Goal: Task Accomplishment & Management: Manage account settings

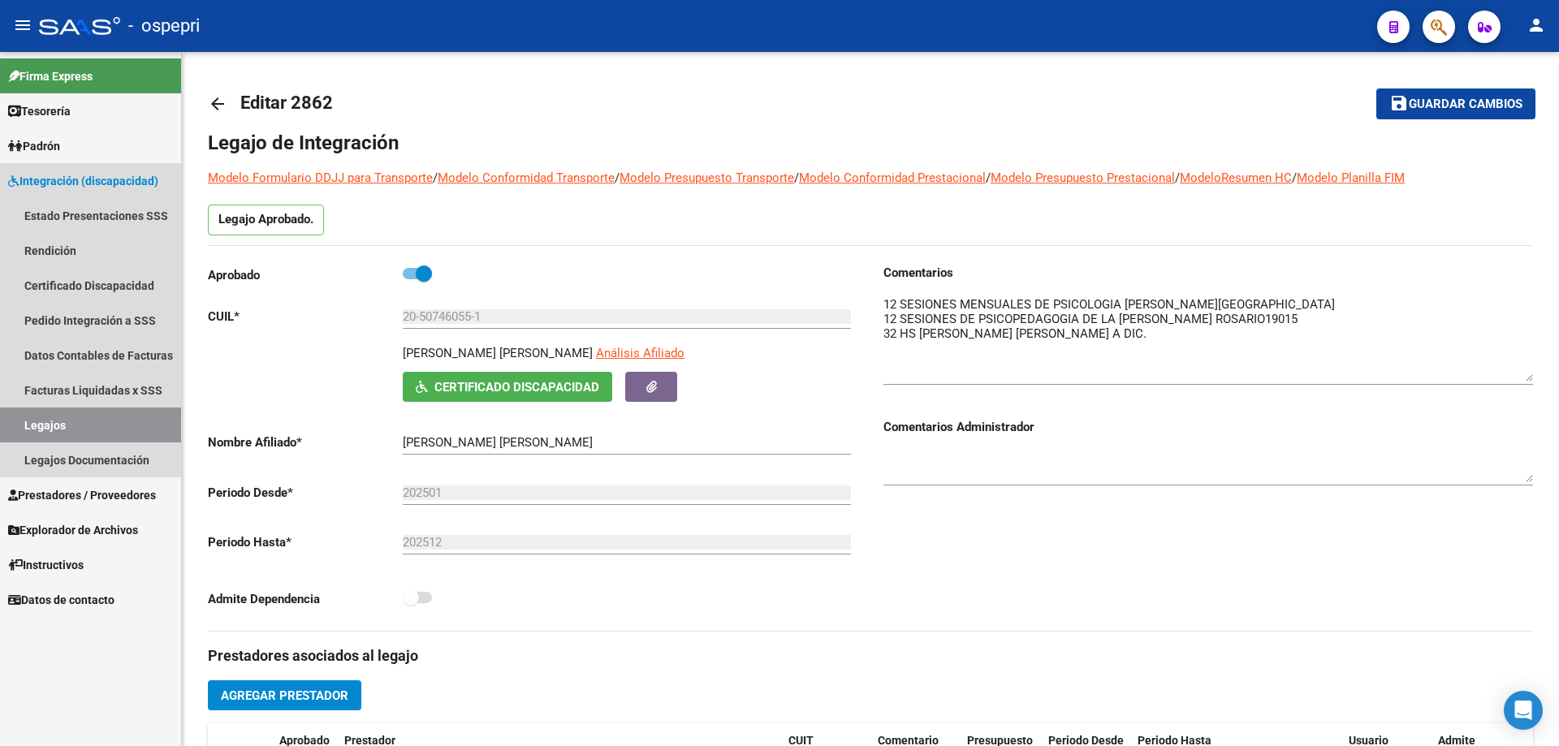
click at [58, 424] on link "Legajos" at bounding box center [90, 425] width 181 height 35
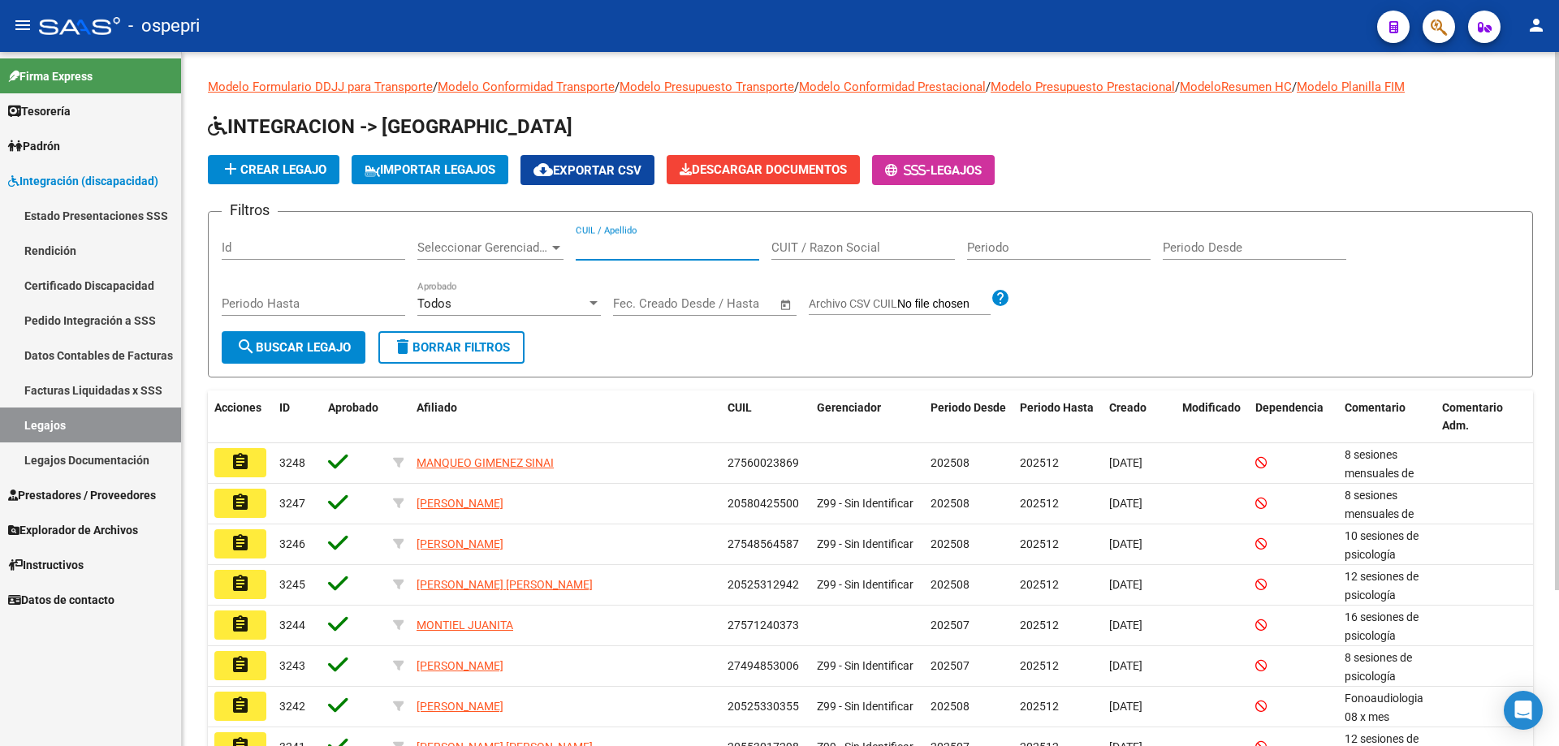
click at [611, 245] on input "CUIL / Apellido" at bounding box center [667, 247] width 183 height 15
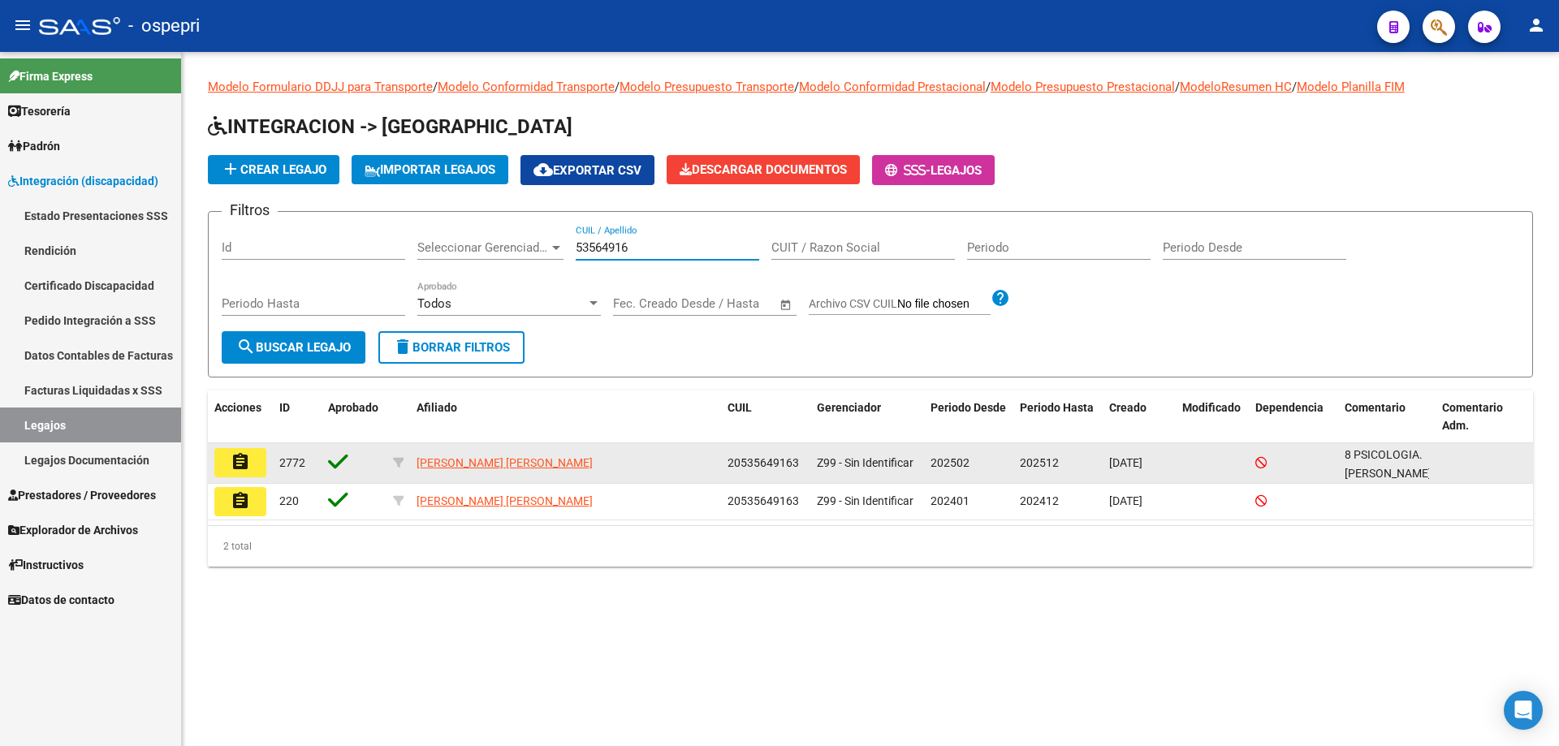
type input "53564916"
click at [253, 464] on button "assignment" at bounding box center [240, 462] width 52 height 29
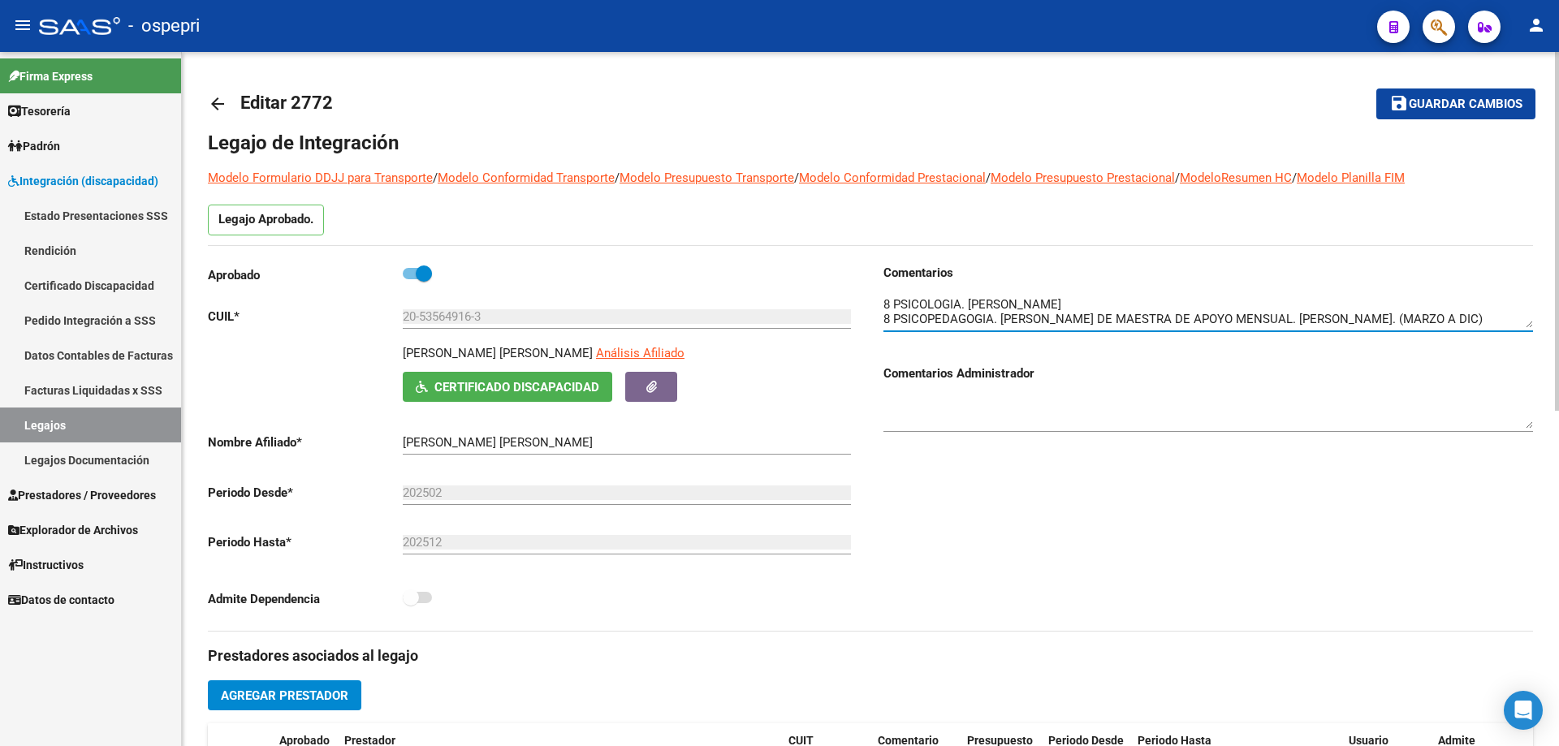
click at [1047, 300] on textarea at bounding box center [1207, 311] width 649 height 32
type textarea "8 PSICOLOGIA. [PERSON_NAME] solicitada por la familia [DATE]) 8 PSICOPEDAGOGIA.…"
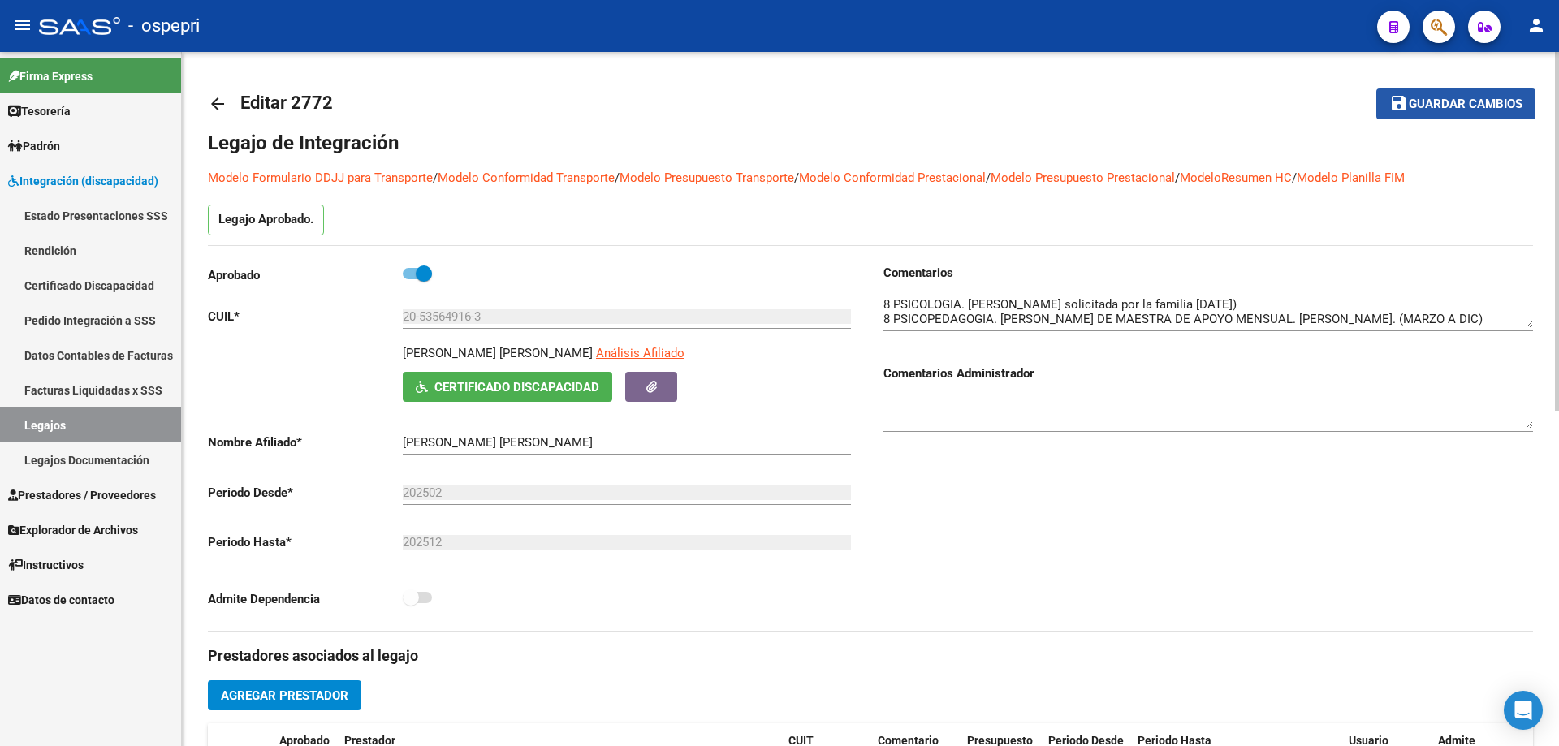
click at [1455, 105] on span "Guardar cambios" at bounding box center [1465, 104] width 114 height 15
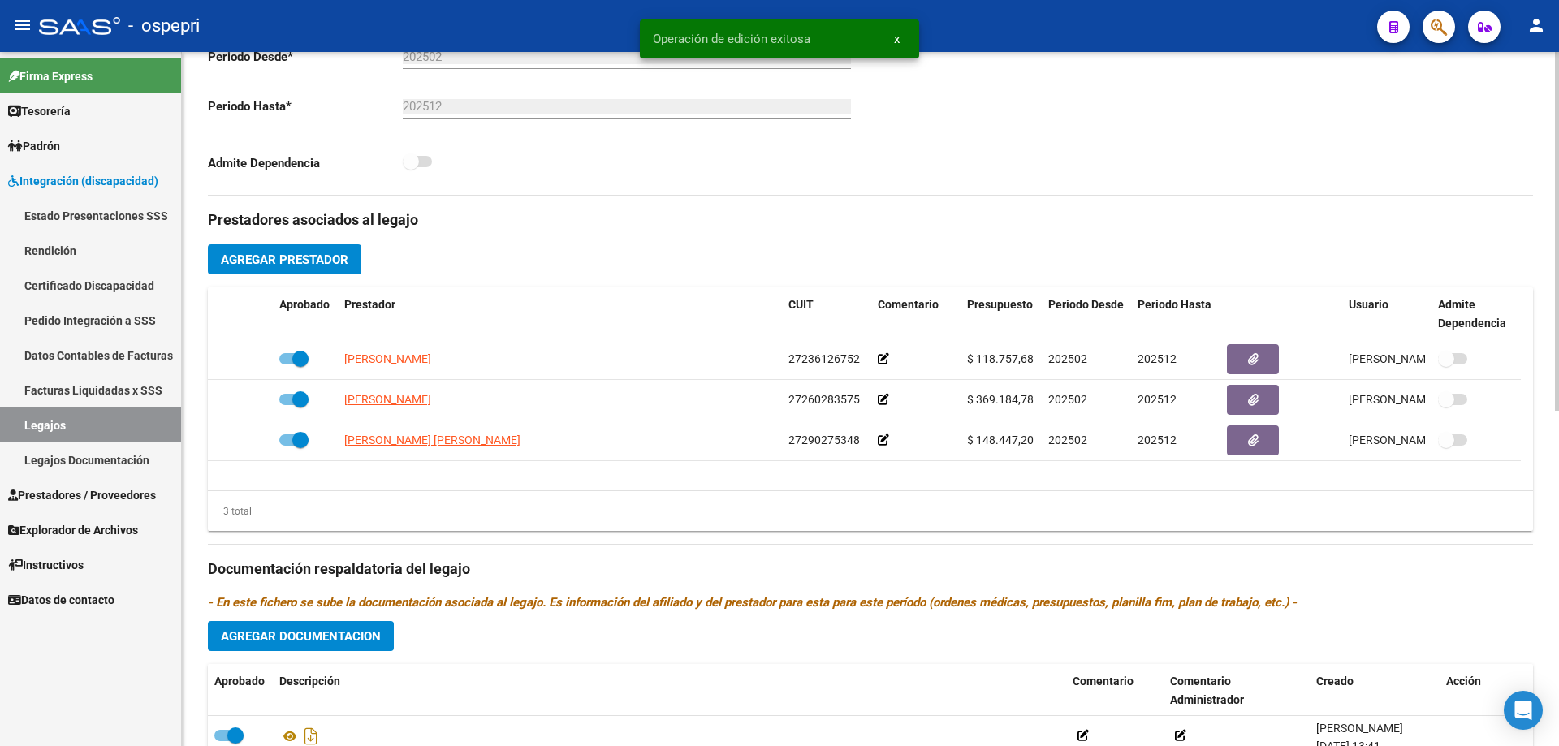
scroll to position [649, 0]
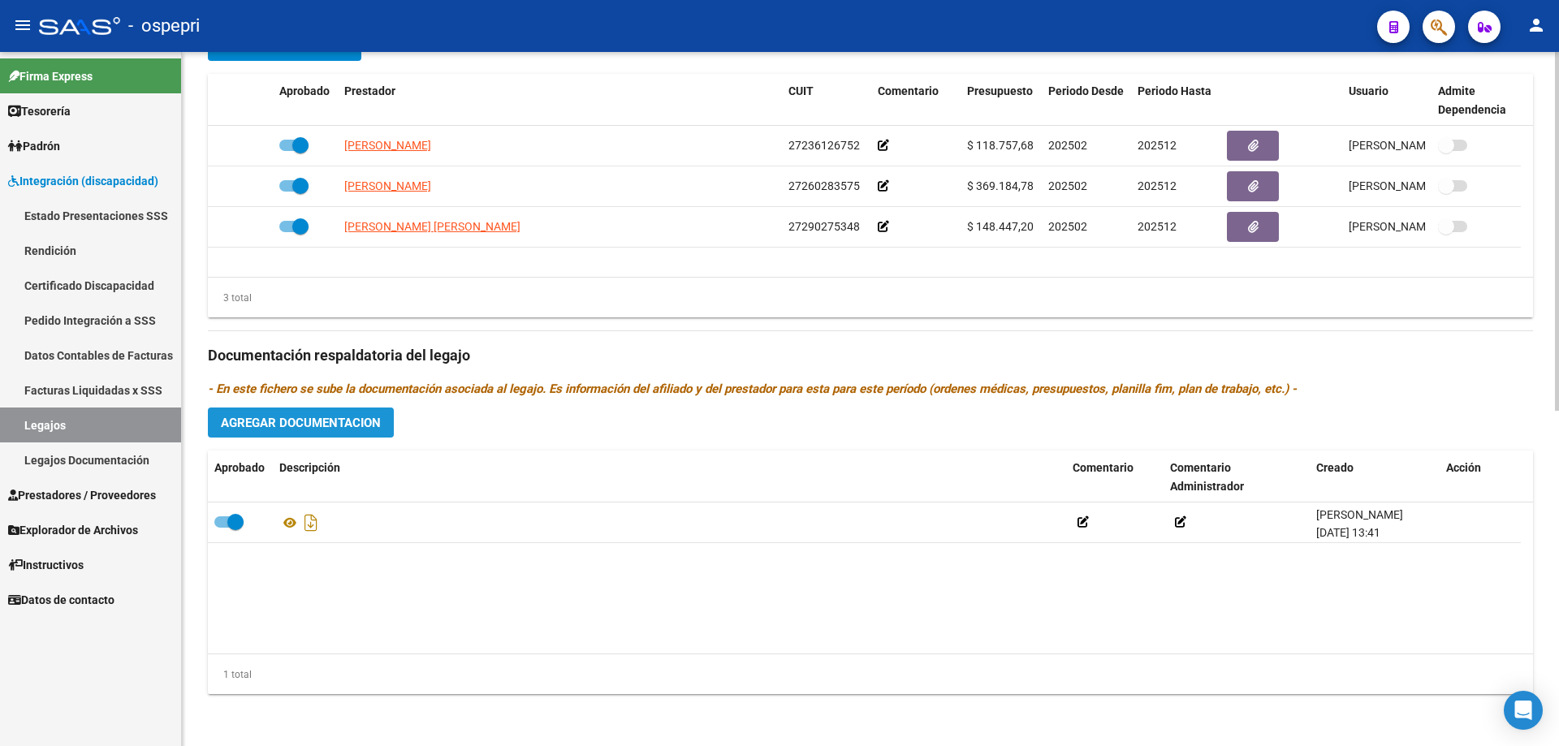
click at [290, 420] on span "Agregar Documentacion" at bounding box center [301, 423] width 160 height 15
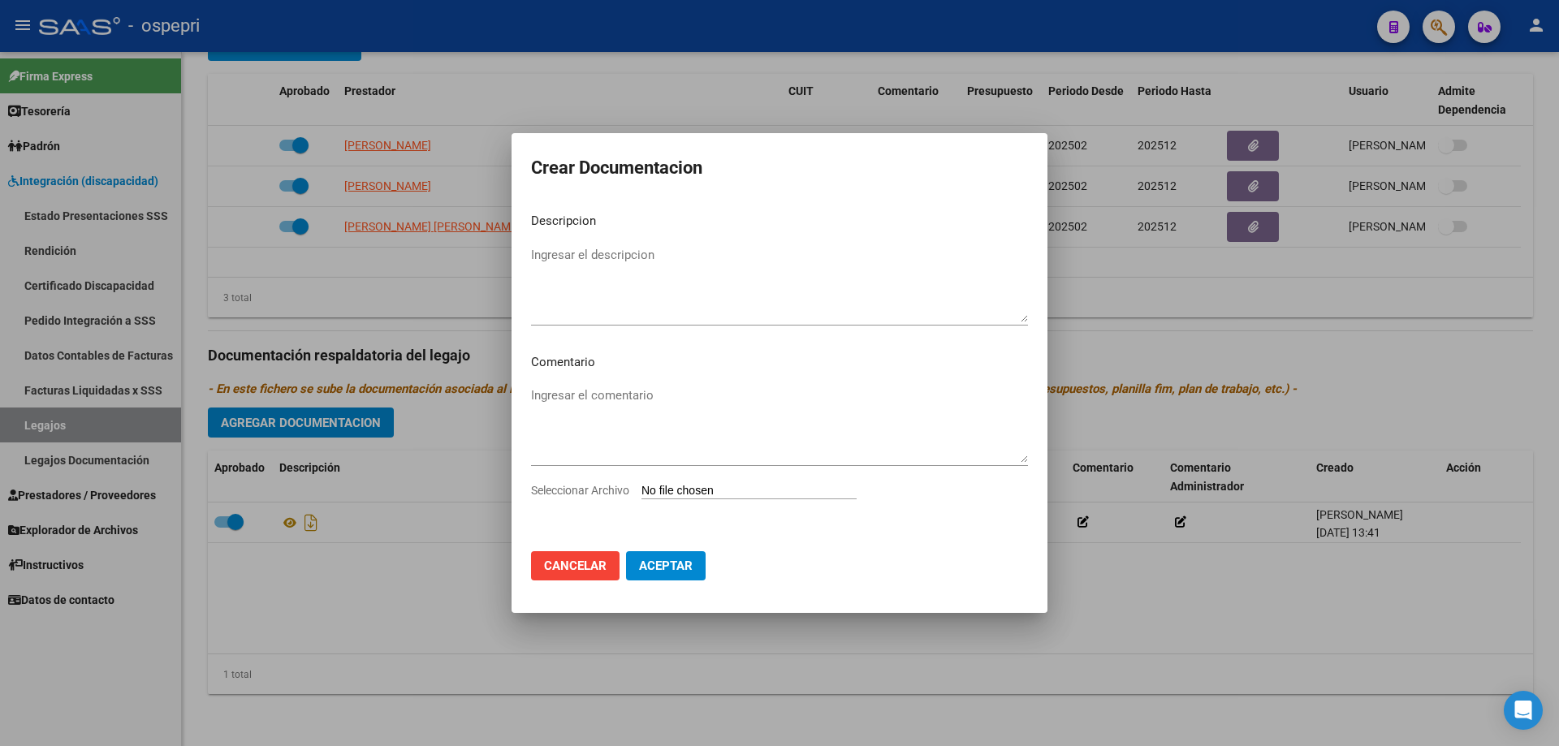
click at [596, 495] on span "Seleccionar Archivo" at bounding box center [580, 490] width 98 height 13
click at [641, 495] on input "Seleccionar Archivo" at bounding box center [748, 491] width 215 height 15
type input "C:\fakepath\Captura Baja [PERSON_NAME], del Af [PERSON_NAME].JPG"
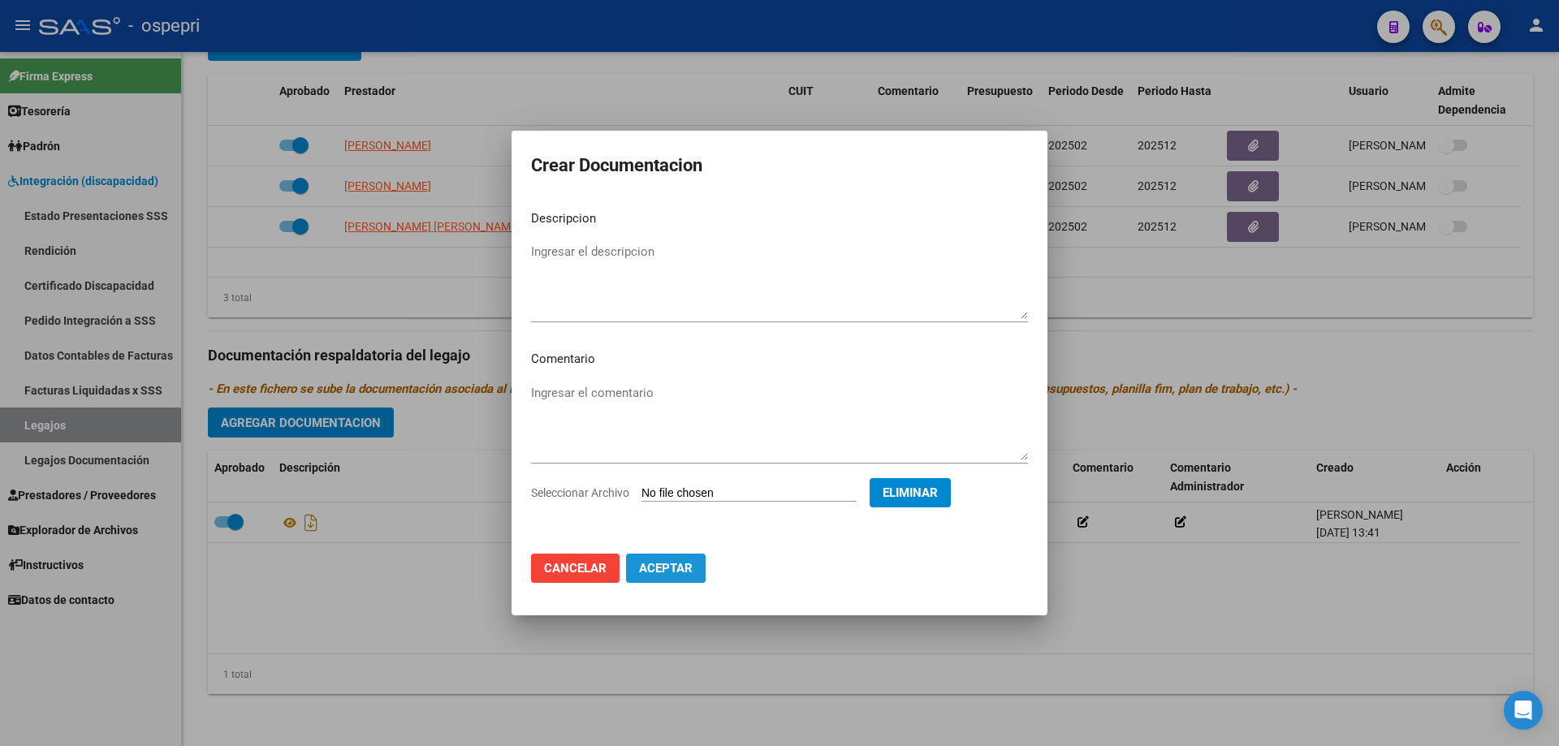
click at [666, 567] on span "Aceptar" at bounding box center [666, 568] width 54 height 15
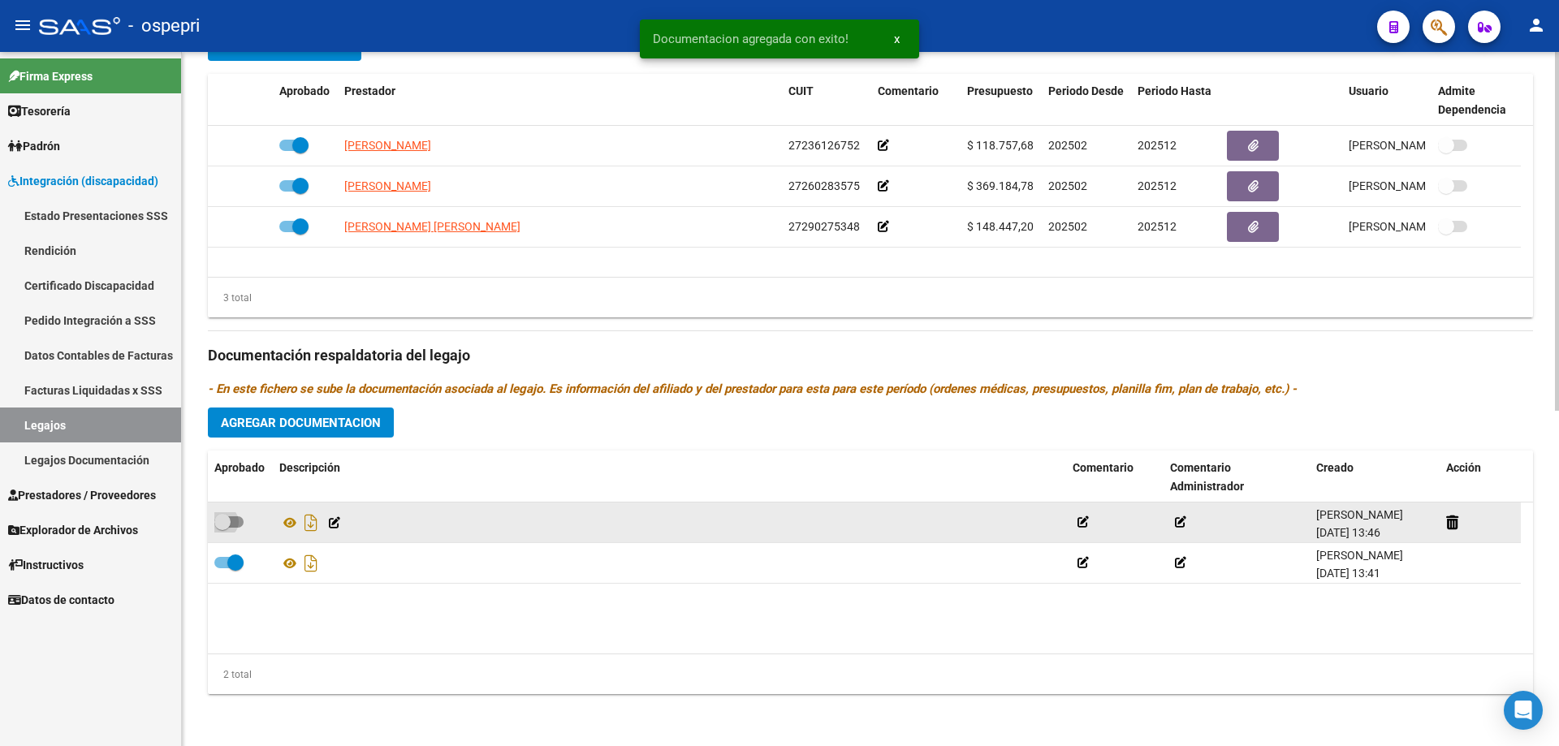
click at [228, 526] on span at bounding box center [222, 522] width 16 height 16
click at [222, 528] on input "checkbox" at bounding box center [222, 528] width 1 height 1
checkbox input "true"
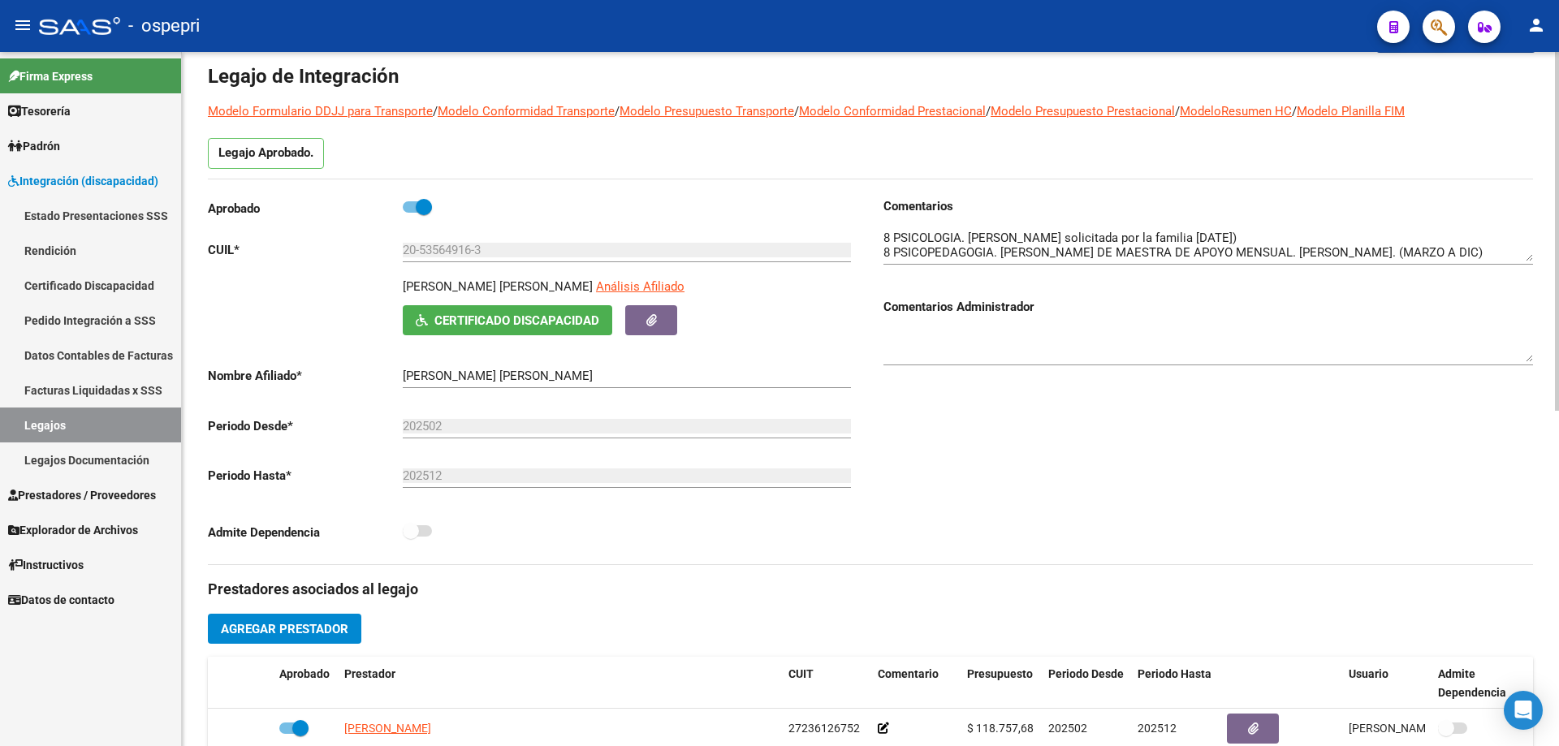
scroll to position [0, 0]
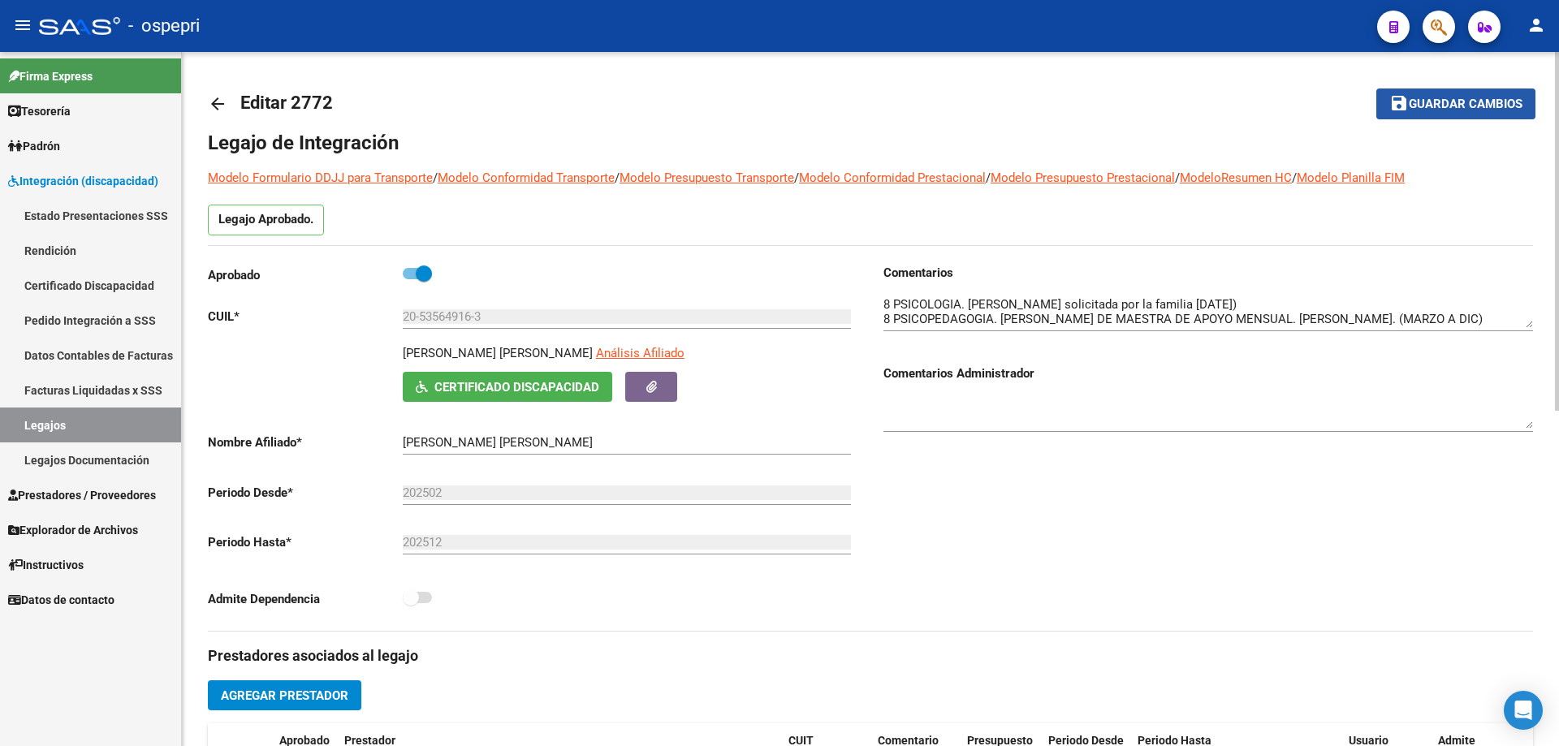
click at [1458, 104] on span "Guardar cambios" at bounding box center [1465, 104] width 114 height 15
